Goal: Navigation & Orientation: Find specific page/section

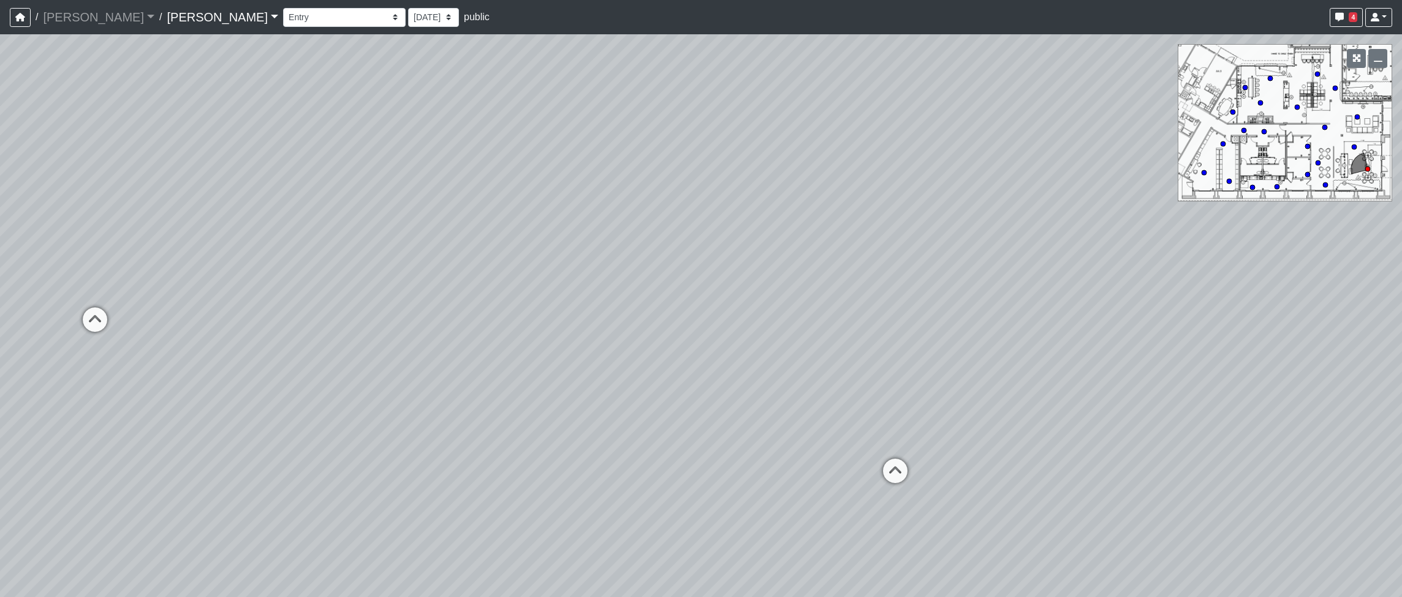
select select "5gMU6kj6d42dHxDJuu4MWA"
click at [167, 16] on link "[PERSON_NAME]" at bounding box center [222, 17] width 111 height 25
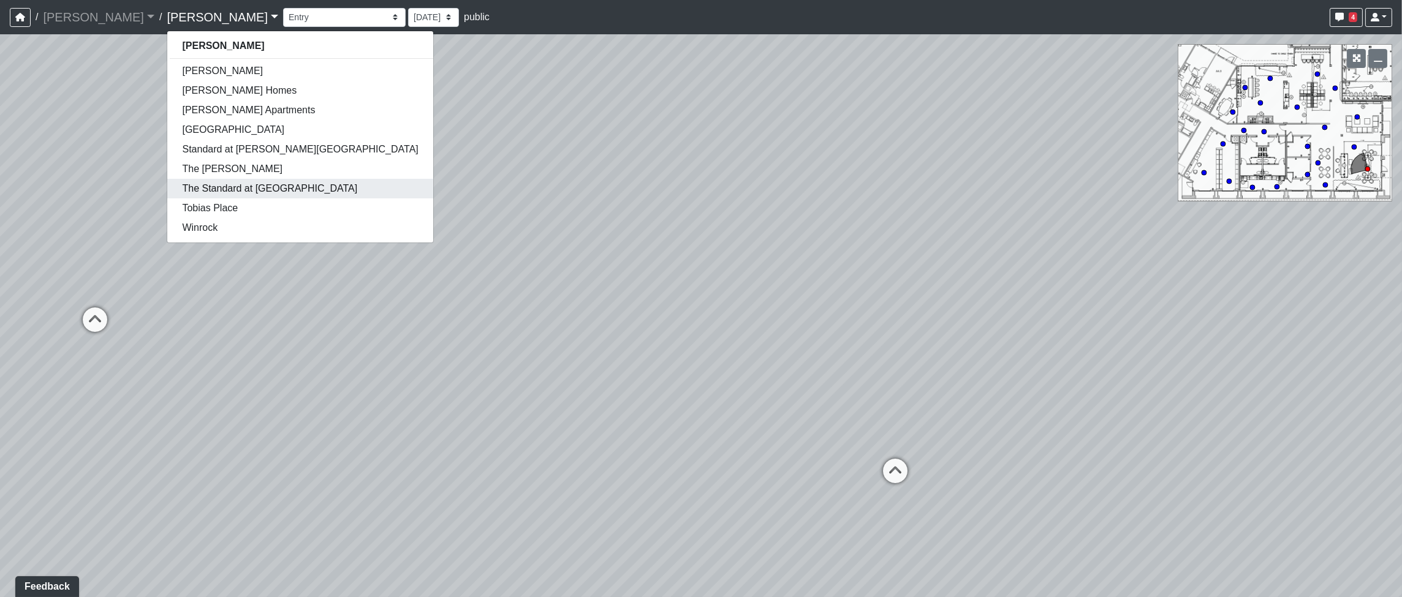
click at [199, 184] on link "The Standard at [GEOGRAPHIC_DATA]" at bounding box center [299, 189] width 265 height 20
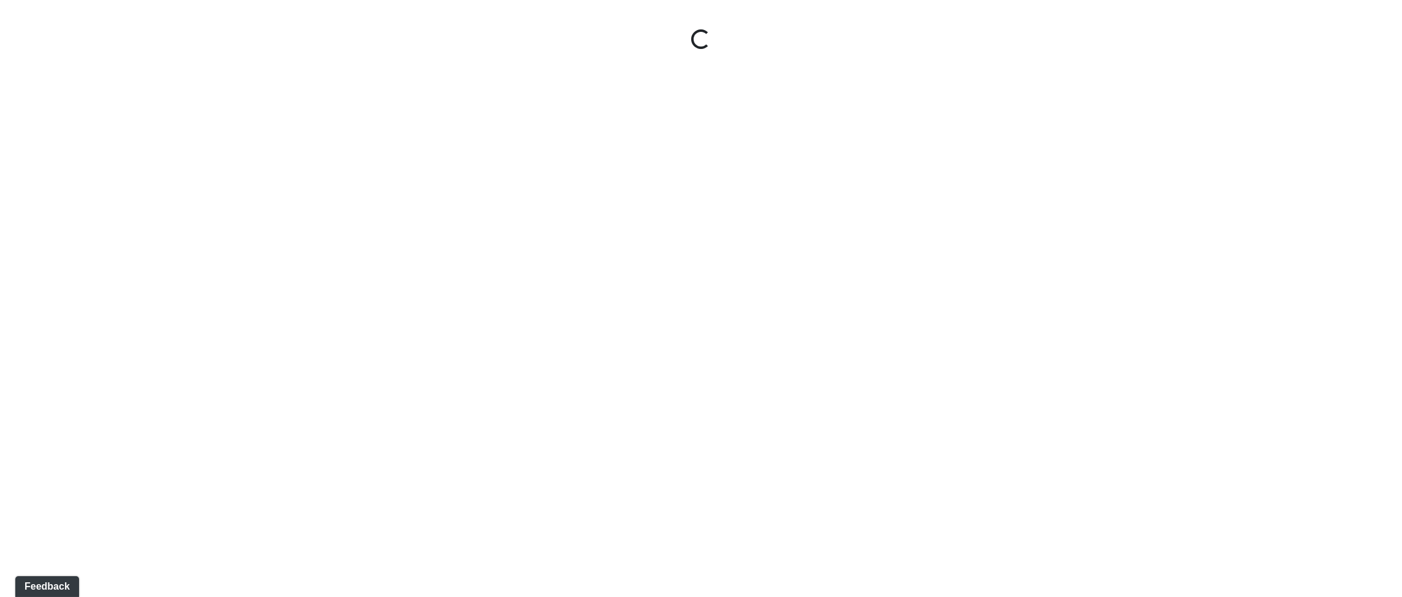
select select "vsBywWUvJ9ixo7EGsQ8Y2i"
